Goal: Check status: Check status

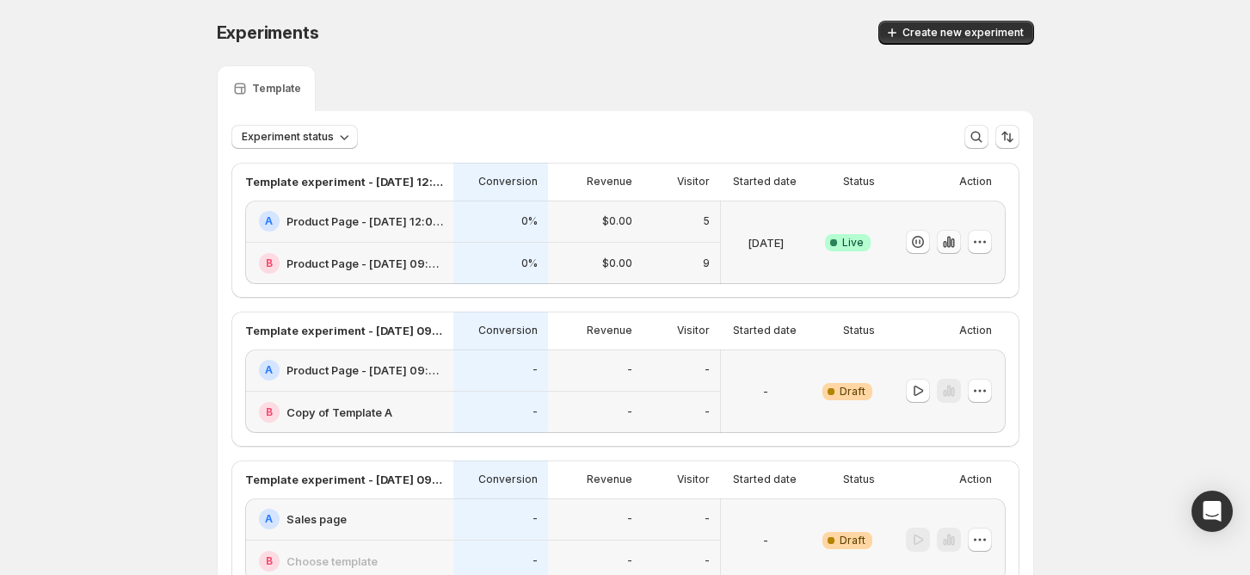
click at [957, 244] on icon "button" at bounding box center [948, 241] width 17 height 17
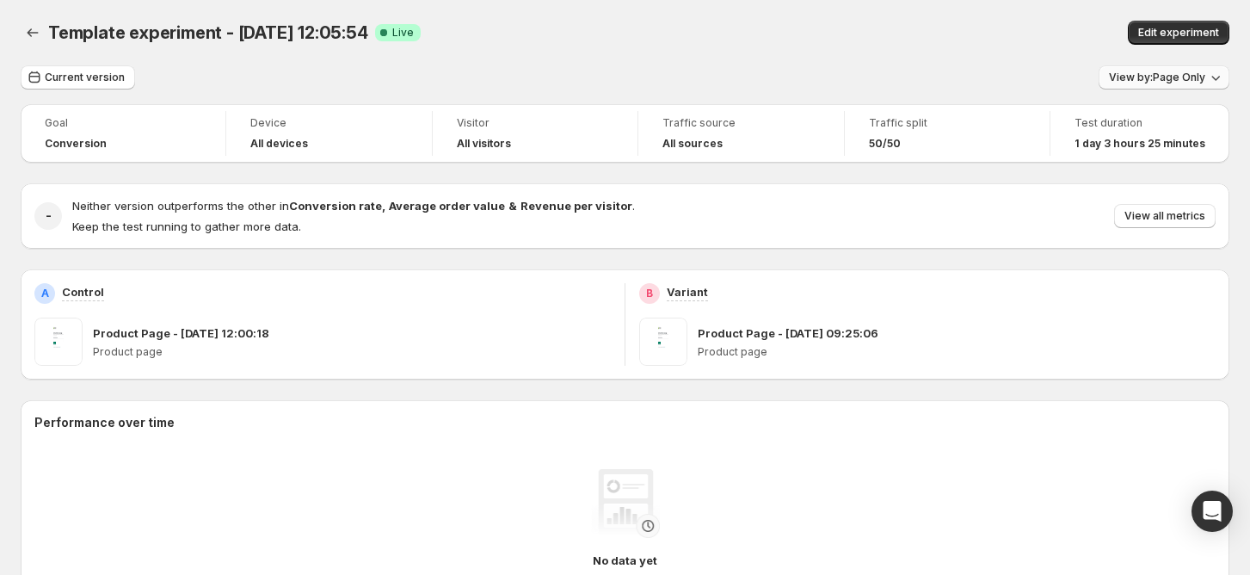
click at [1177, 81] on span "View by: Page Only" at bounding box center [1157, 78] width 96 height 14
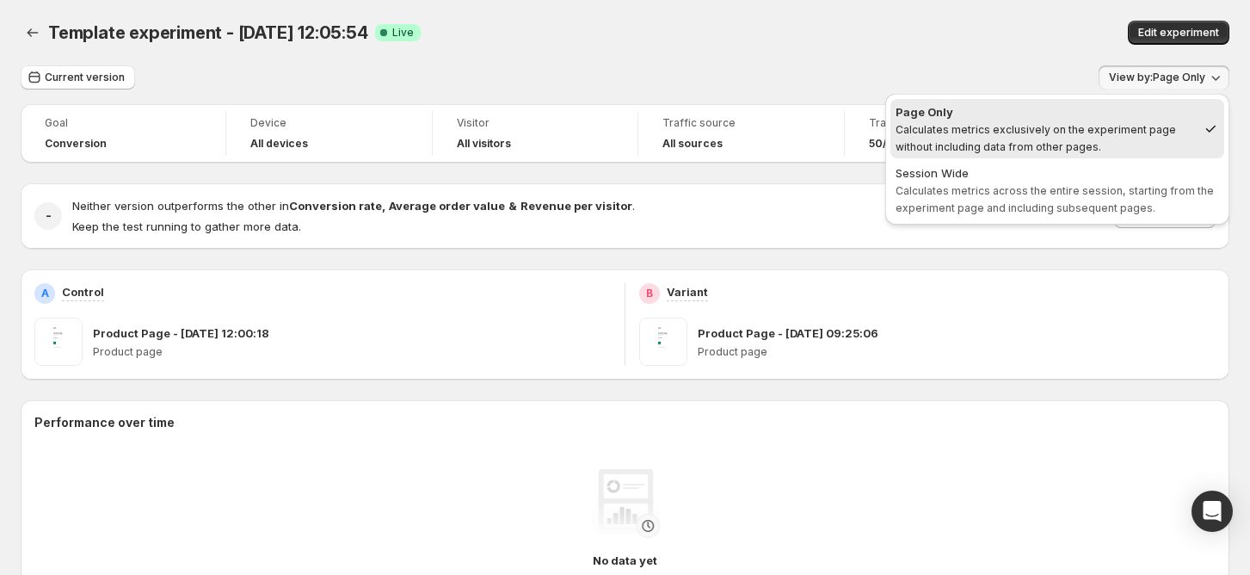
drag, startPoint x: 799, startPoint y: 5, endPoint x: 815, endPoint y: 2, distance: 15.9
click at [798, 6] on div "Template experiment - Sep 30, 12:05:54. This page is ready Template experiment …" at bounding box center [625, 32] width 1208 height 65
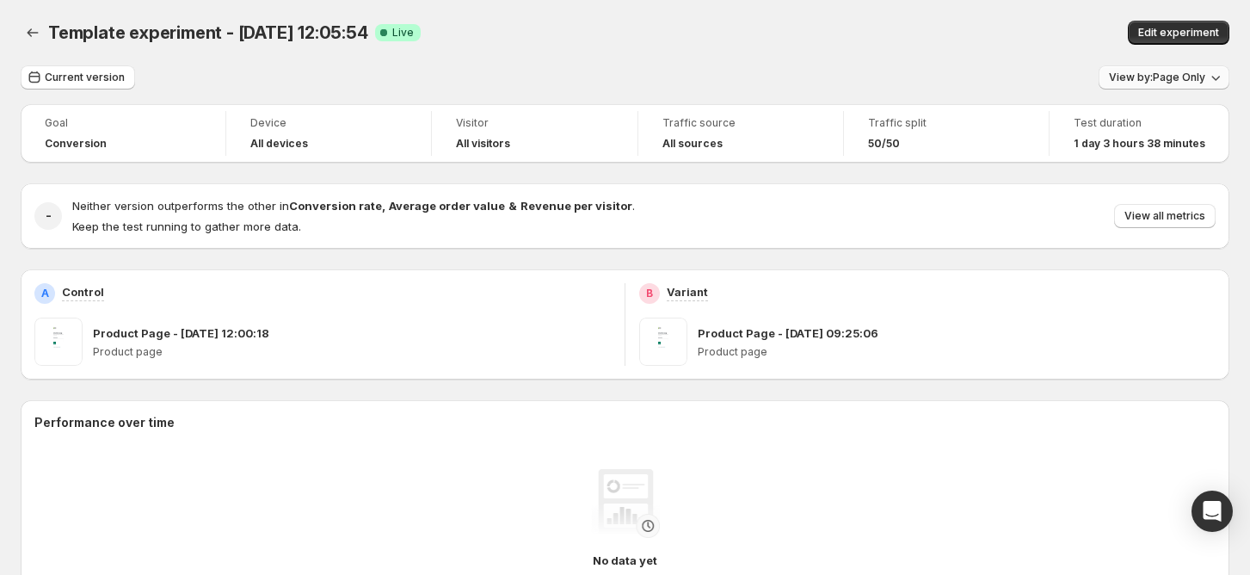
click at [1168, 83] on span "View by: Page Only" at bounding box center [1157, 78] width 96 height 14
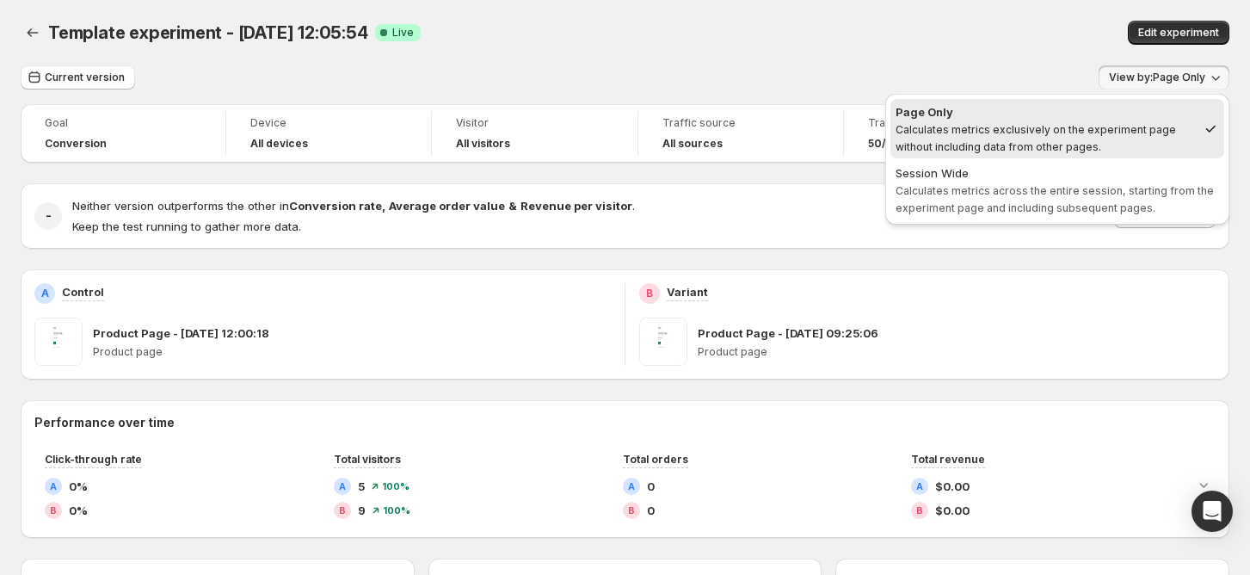
drag, startPoint x: 1099, startPoint y: 59, endPoint x: 1170, endPoint y: 96, distance: 79.6
click at [1099, 59] on div "Template experiment - Sep 30, 12:05:54. This page is ready Template experiment …" at bounding box center [625, 32] width 1208 height 65
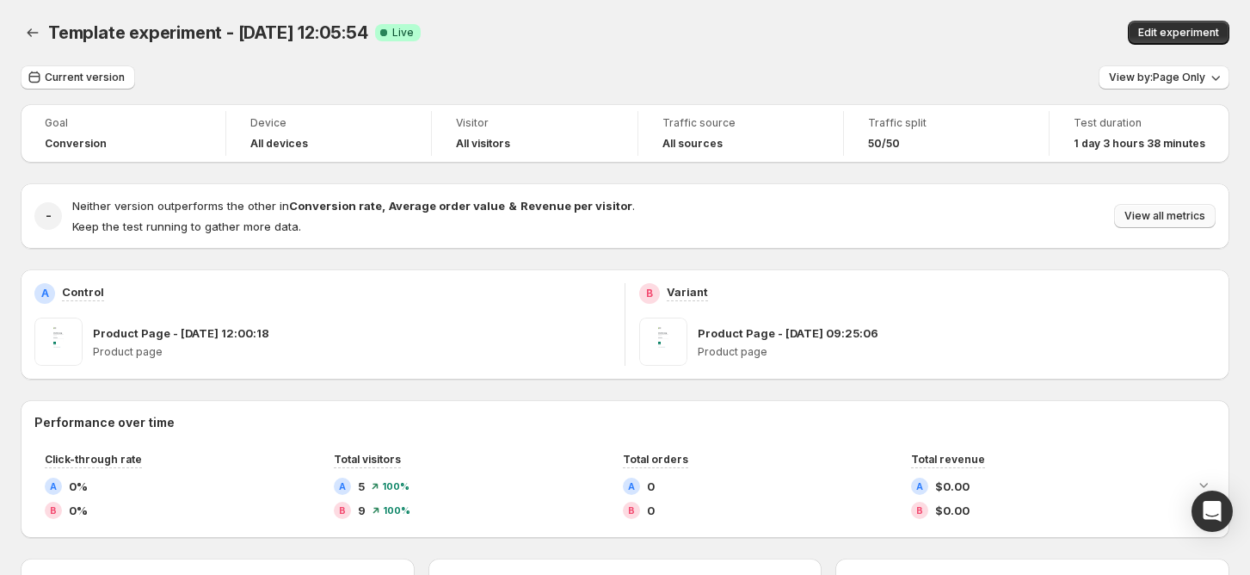
click at [1181, 212] on span "View all metrics" at bounding box center [1164, 216] width 81 height 14
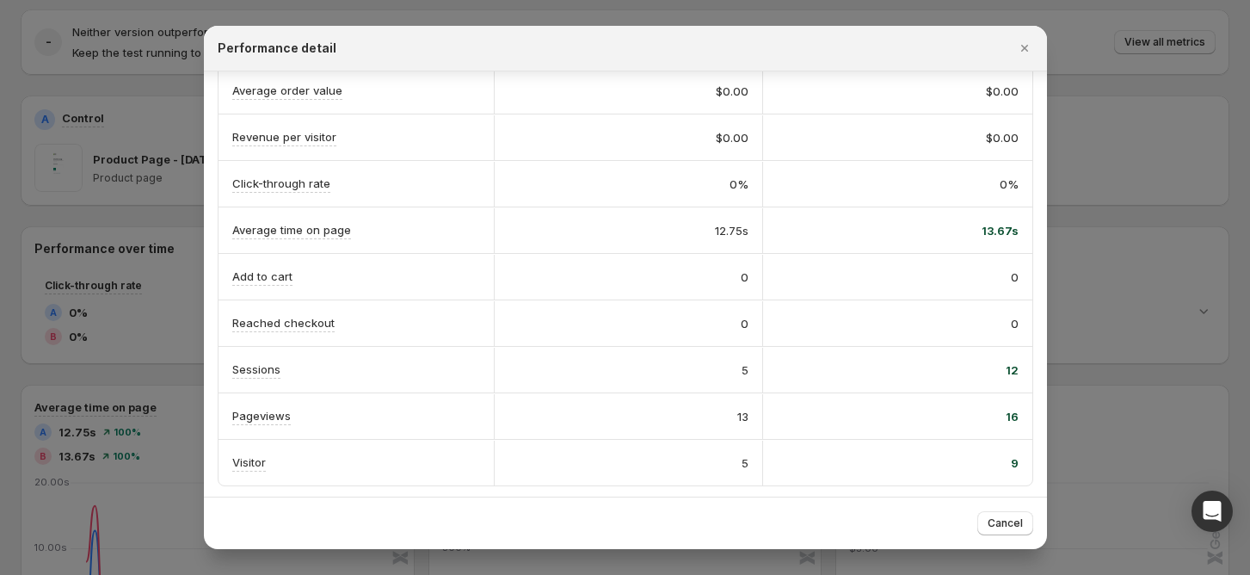
scroll to position [229, 0]
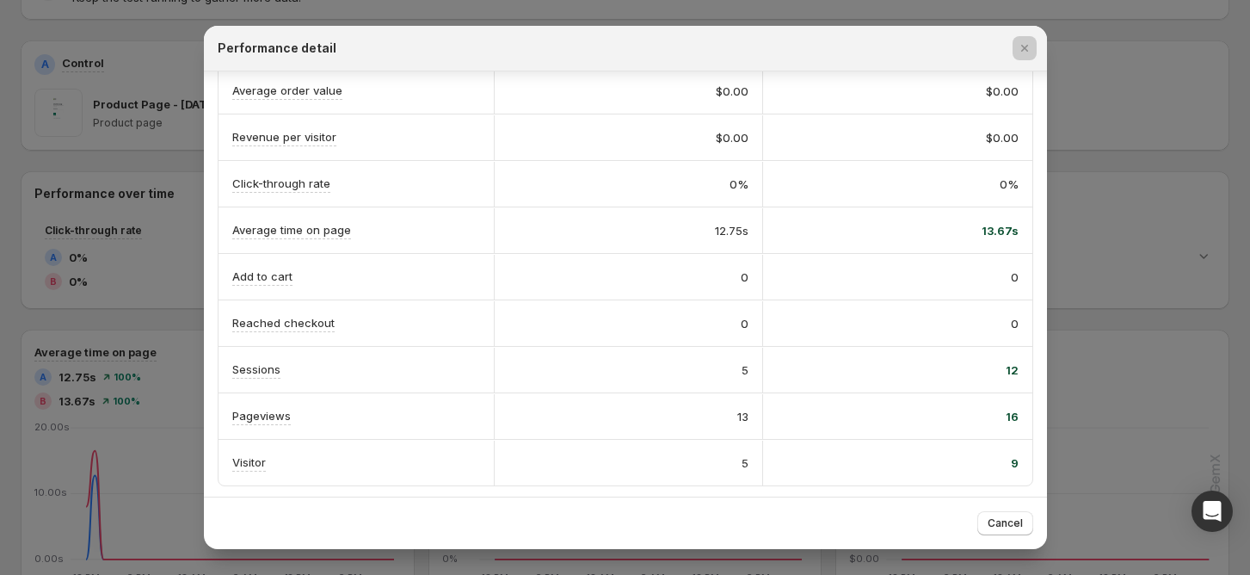
click at [99, 287] on div at bounding box center [625, 287] width 1250 height 575
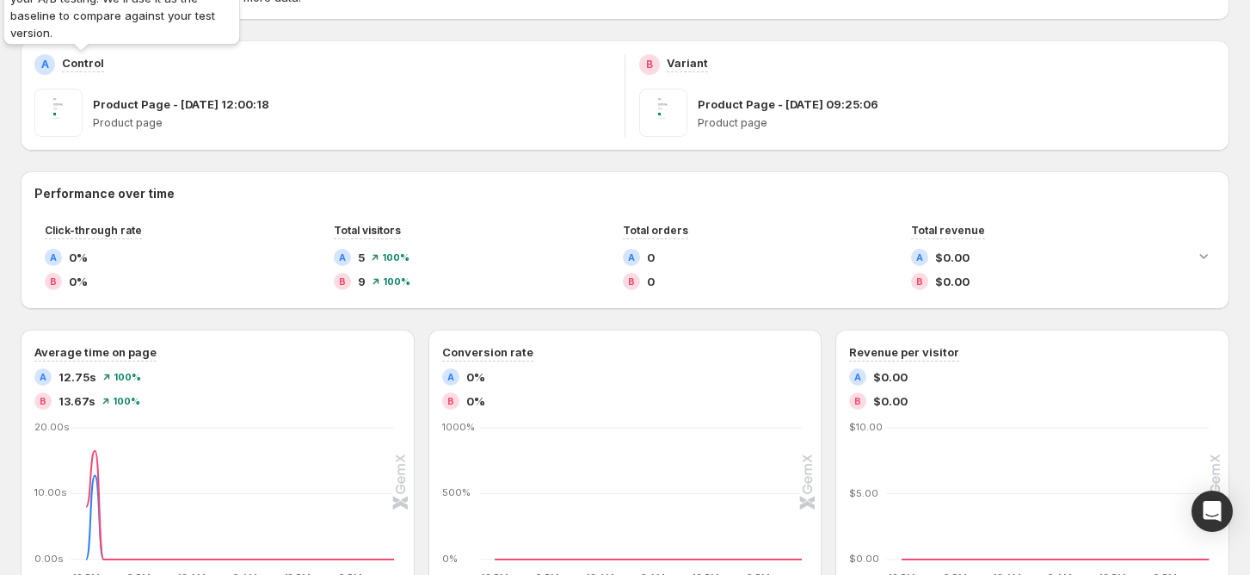
scroll to position [0, 0]
